Goal: Information Seeking & Learning: Learn about a topic

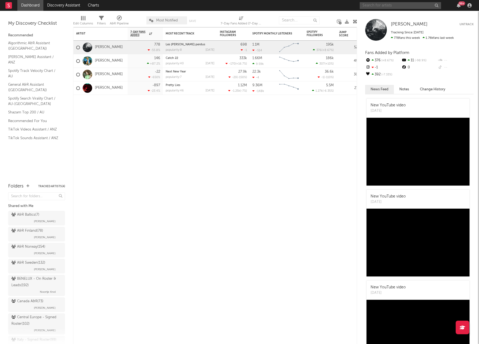
click at [369, 8] on input "text" at bounding box center [400, 5] width 81 height 7
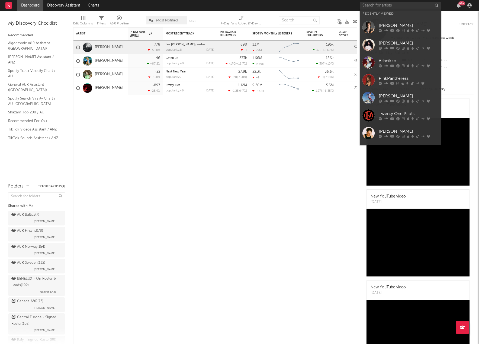
click at [376, 72] on link "PinkPantheress" at bounding box center [400, 80] width 81 height 18
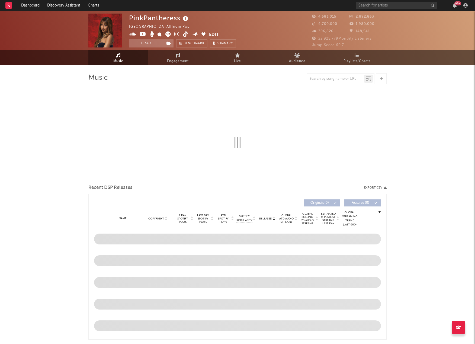
select select "6m"
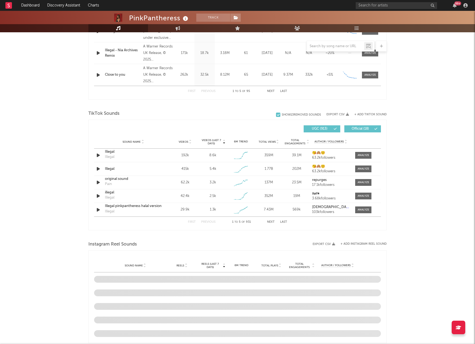
scroll to position [271, 0]
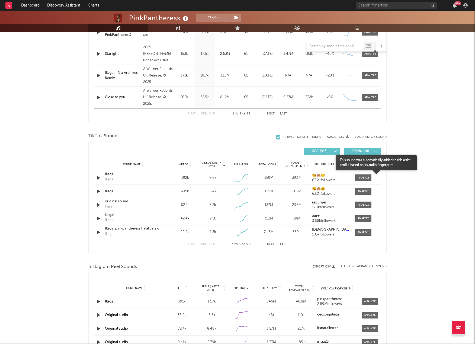
click at [366, 177] on div at bounding box center [376, 175] width 81 height 10
click at [361, 177] on div at bounding box center [364, 178] width 12 height 4
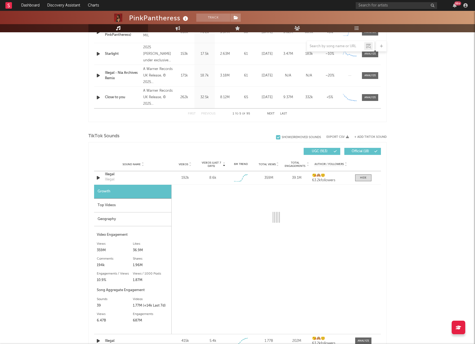
select select "1w"
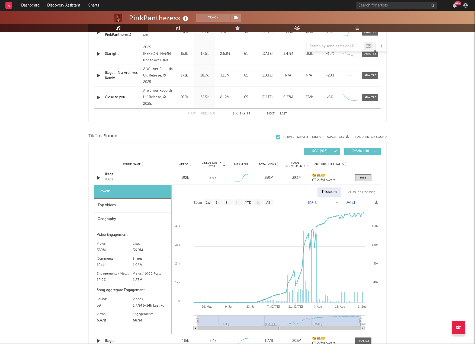
click at [113, 219] on div "Geography" at bounding box center [132, 219] width 77 height 14
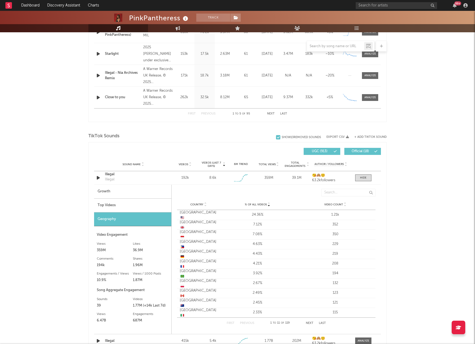
scroll to position [298, 0]
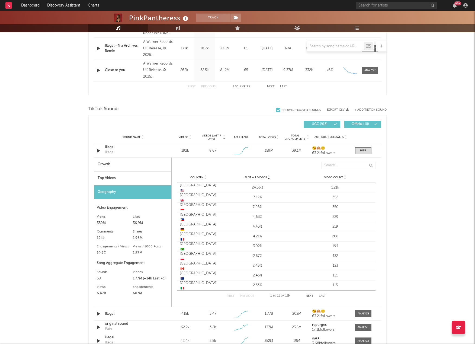
click at [130, 175] on div "Top Videos" at bounding box center [132, 178] width 77 height 14
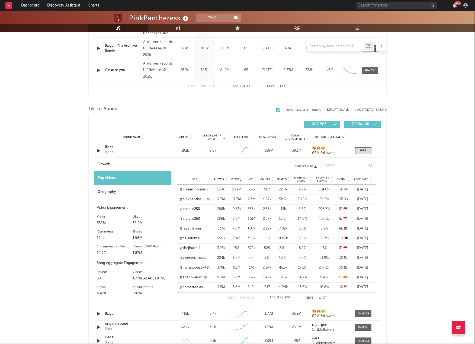
click at [360, 181] on span "Post Date" at bounding box center [361, 179] width 14 height 3
click at [309, 297] on button "Next" at bounding box center [310, 297] width 8 height 3
click at [308, 297] on button "Next" at bounding box center [310, 297] width 8 height 3
click at [308, 298] on button "Next" at bounding box center [310, 297] width 8 height 3
